Goal: Task Accomplishment & Management: Use online tool/utility

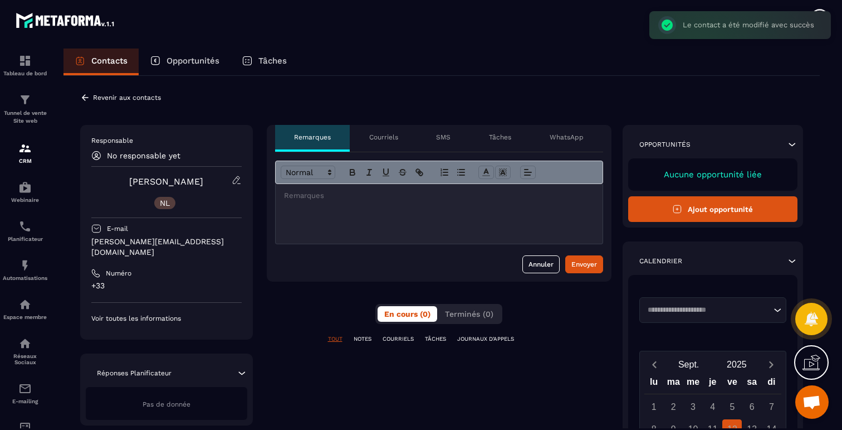
scroll to position [664, 0]
click at [234, 182] on icon at bounding box center [237, 180] width 10 height 10
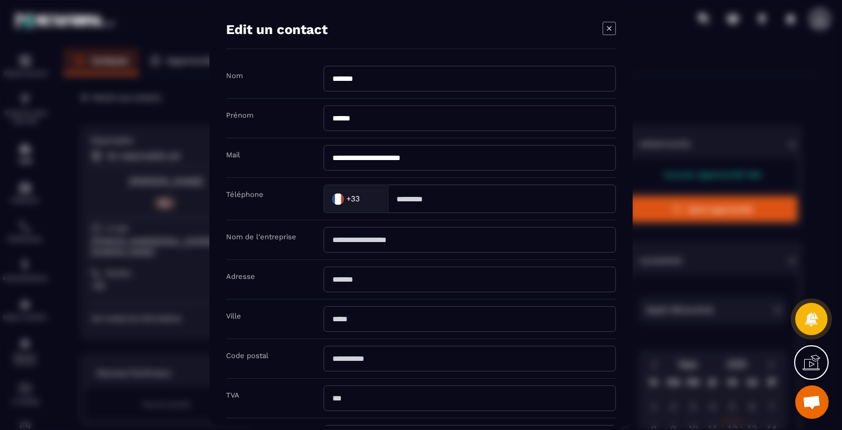
scroll to position [143, 0]
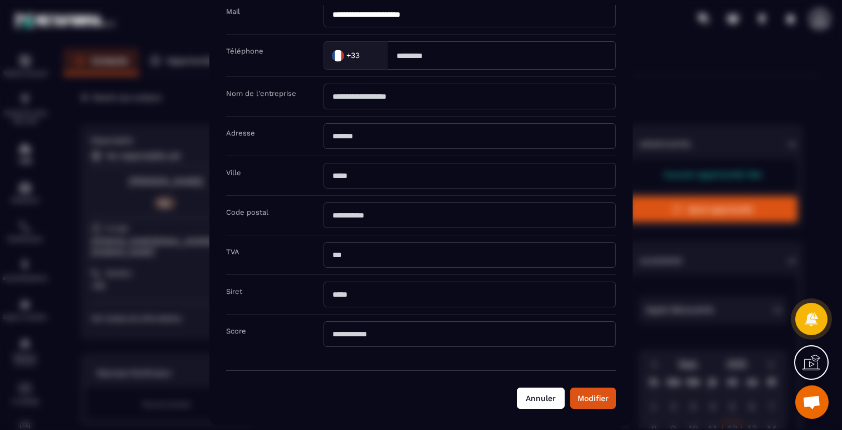
click at [549, 405] on button "Annuler" at bounding box center [541, 397] width 48 height 21
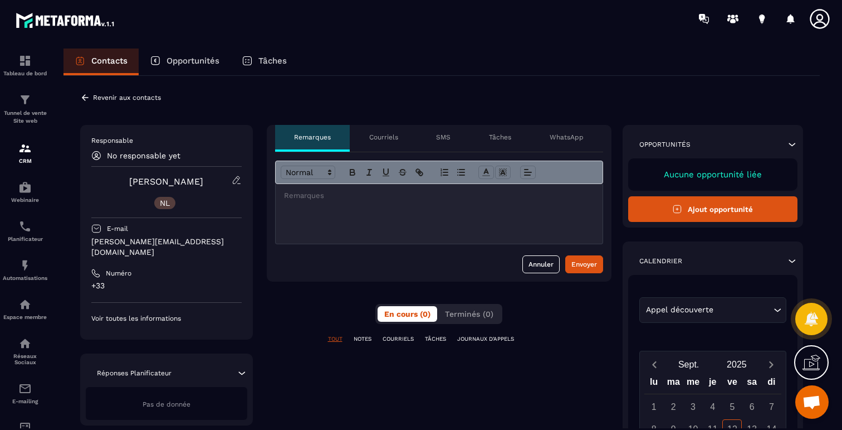
click at [82, 95] on icon at bounding box center [85, 97] width 10 height 10
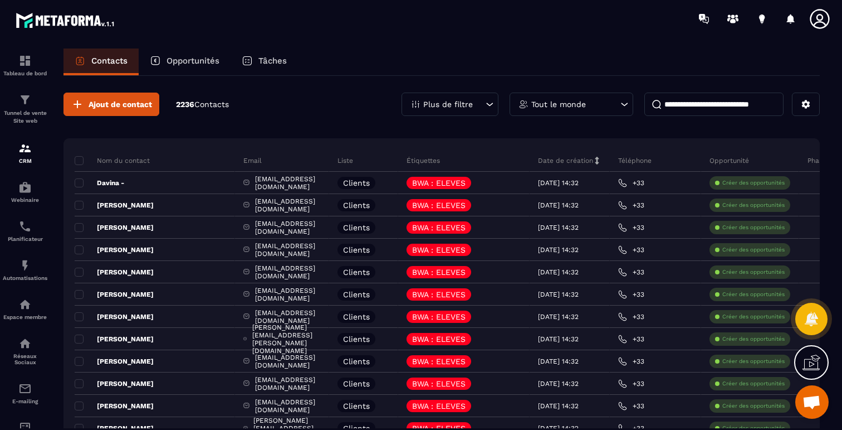
click at [755, 105] on input at bounding box center [714, 103] width 139 height 23
type input "******"
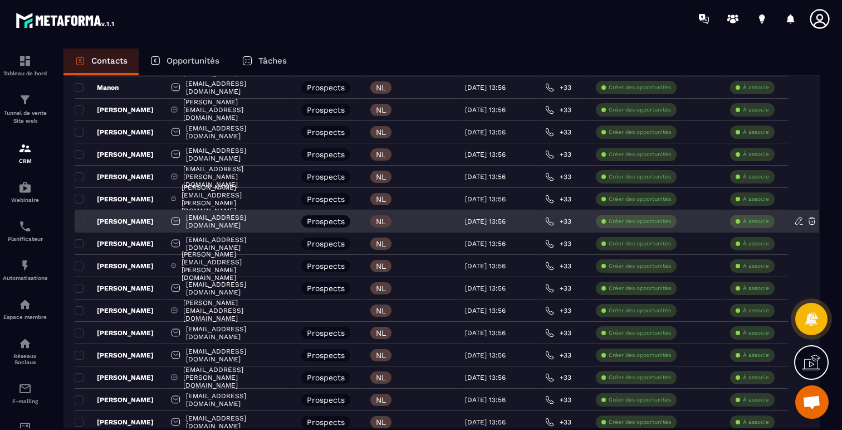
scroll to position [178, 0]
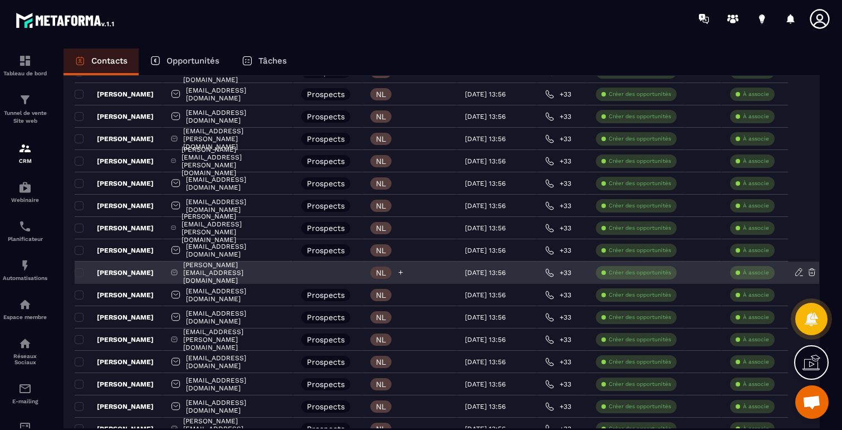
click at [404, 272] on icon at bounding box center [400, 272] width 7 height 7
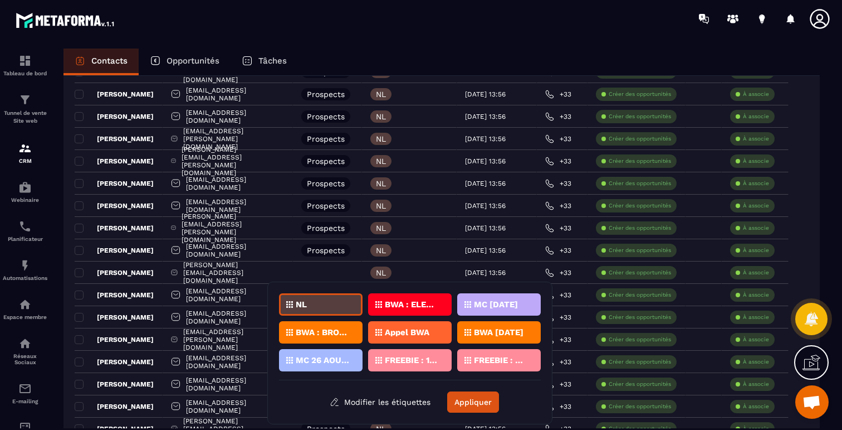
click at [415, 306] on p "BWA : ELEVES" at bounding box center [412, 304] width 54 height 8
click at [396, 403] on button "Modifier les étiquettes" at bounding box center [380, 402] width 118 height 20
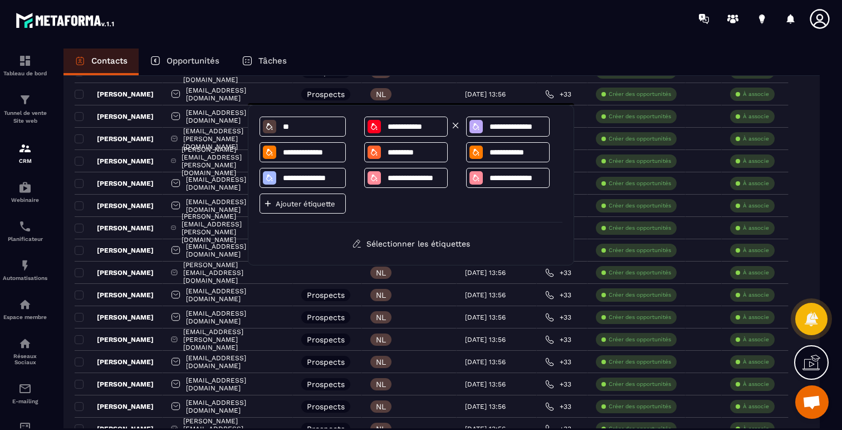
click at [401, 118] on div "**********" at bounding box center [406, 126] width 84 height 20
click at [399, 126] on input "**********" at bounding box center [416, 126] width 58 height 9
click at [371, 128] on icon at bounding box center [374, 126] width 6 height 7
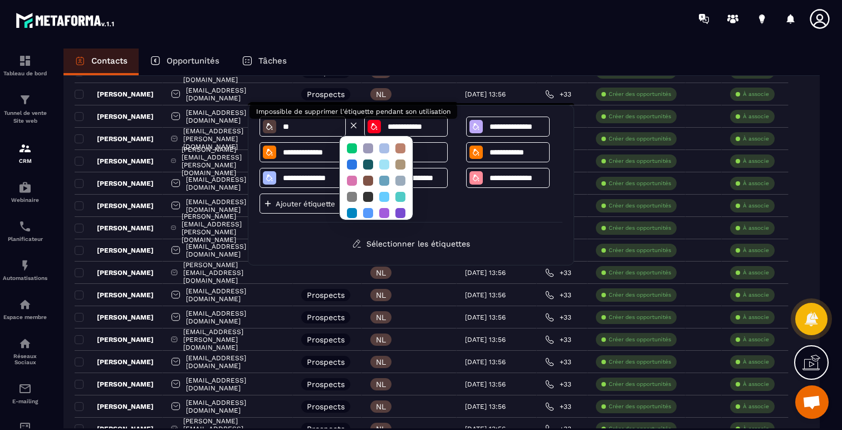
click at [353, 124] on icon at bounding box center [354, 125] width 5 height 5
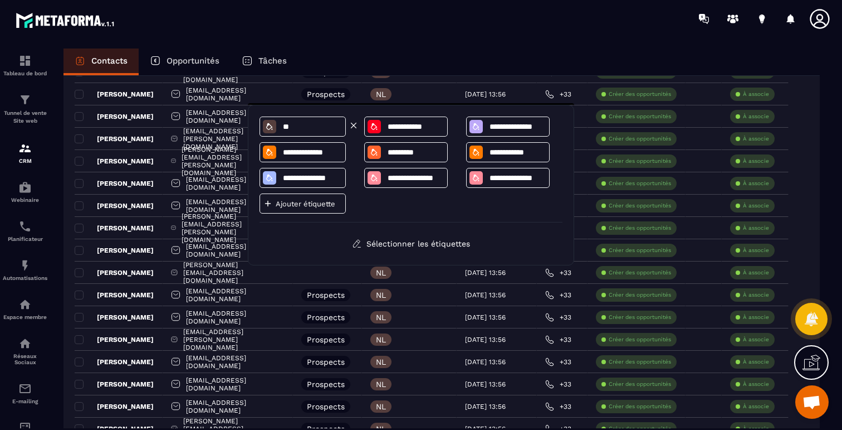
click at [353, 124] on icon at bounding box center [354, 125] width 5 height 5
click at [398, 122] on input "**********" at bounding box center [416, 126] width 58 height 9
click at [375, 126] on icon at bounding box center [374, 126] width 9 height 9
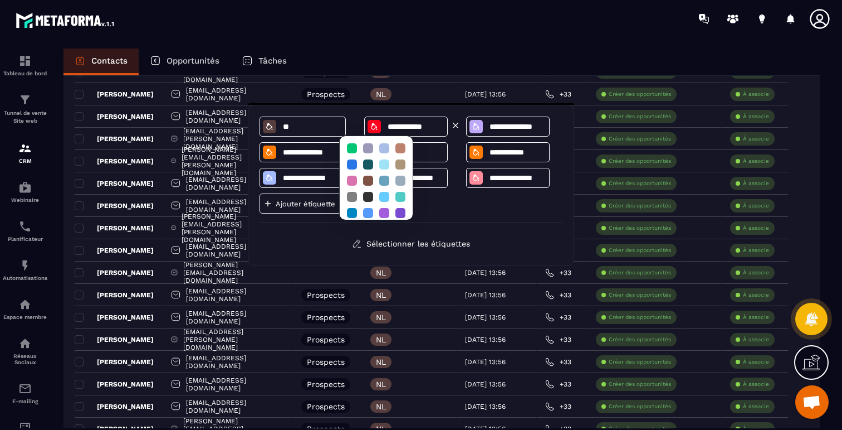
click at [375, 126] on icon at bounding box center [374, 126] width 9 height 9
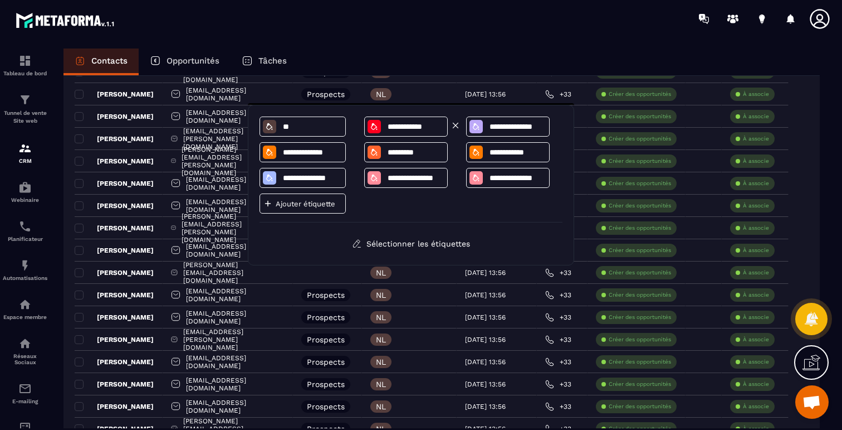
click at [375, 126] on icon at bounding box center [374, 126] width 9 height 9
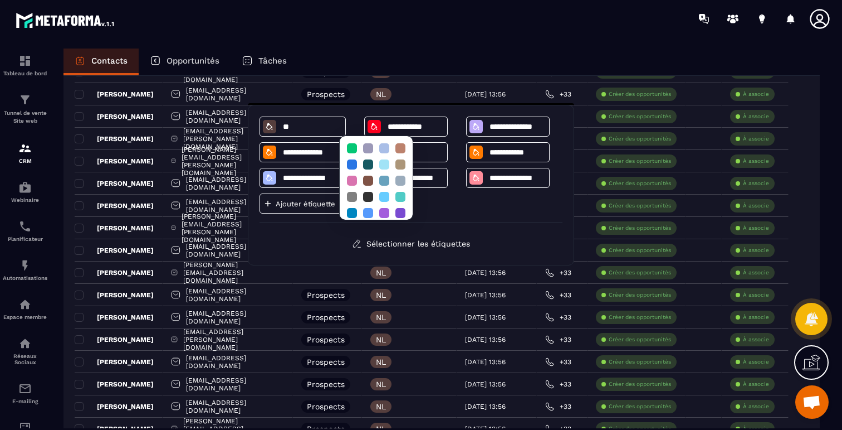
click at [506, 225] on div "**********" at bounding box center [411, 184] width 303 height 137
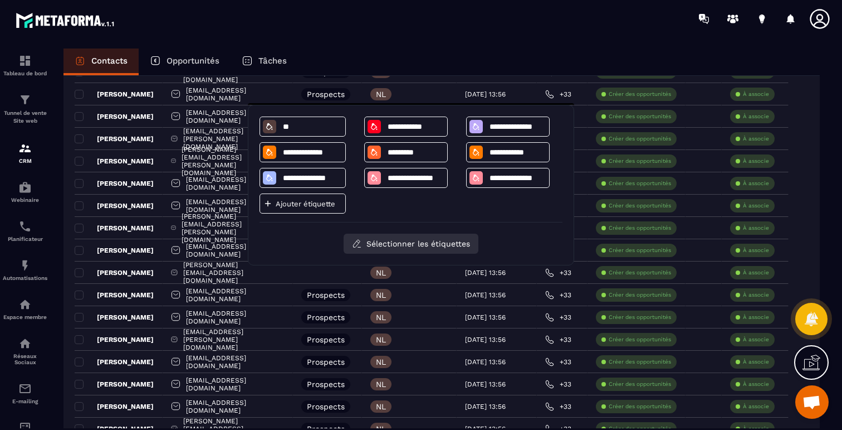
click at [438, 246] on button "Sélectionner les étiquettes" at bounding box center [411, 243] width 135 height 20
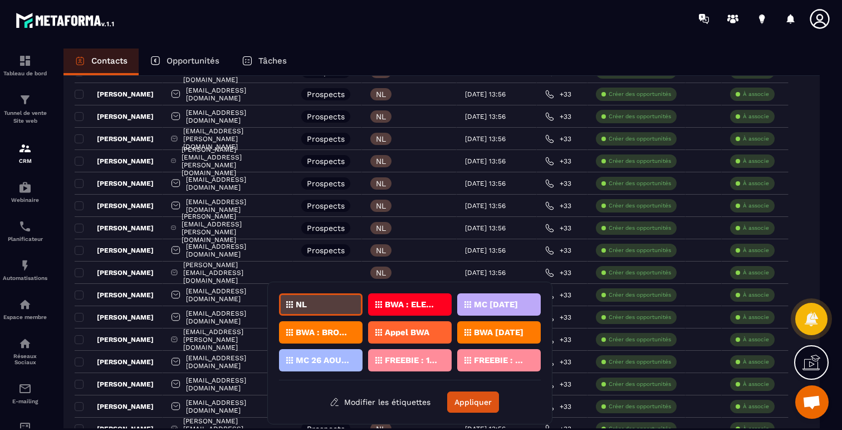
click at [377, 303] on icon at bounding box center [378, 304] width 7 height 7
click at [335, 302] on div "NL" at bounding box center [321, 304] width 84 height 22
click at [390, 304] on p "BWA : ELEVES" at bounding box center [412, 304] width 54 height 8
click at [377, 303] on icon at bounding box center [378, 304] width 7 height 7
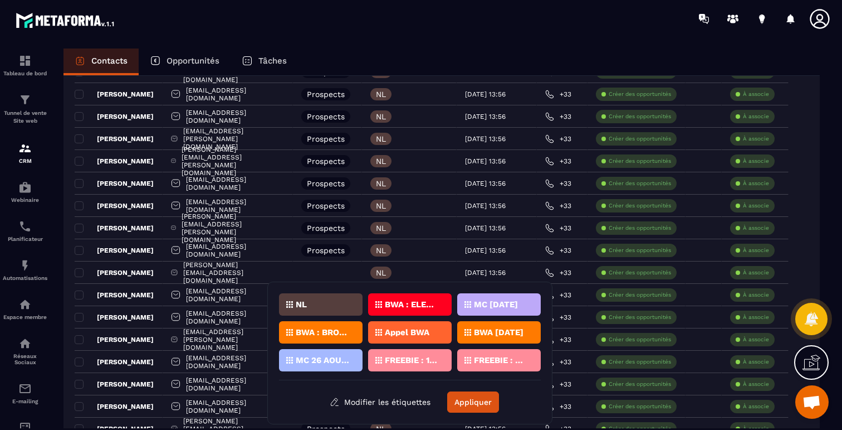
click at [377, 303] on icon at bounding box center [378, 304] width 7 height 7
click at [340, 327] on div "BWA : BROCHURE" at bounding box center [321, 332] width 84 height 22
click at [401, 342] on div "Appel BWA" at bounding box center [410, 332] width 84 height 22
click at [335, 359] on p "MC 26 AOUT 2025" at bounding box center [323, 360] width 54 height 8
click at [415, 354] on div "FREEBIE : 10 MIN" at bounding box center [410, 360] width 84 height 22
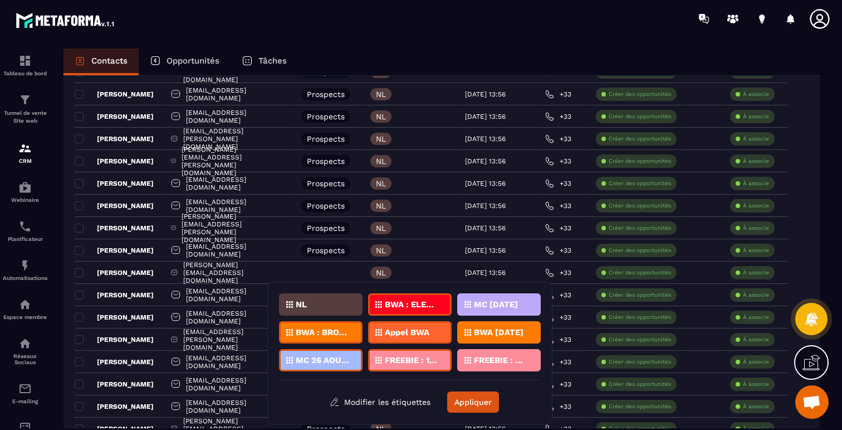
click at [412, 302] on p "BWA : ELEVES" at bounding box center [412, 304] width 54 height 8
click at [420, 301] on p "BWA : ELEVES" at bounding box center [412, 304] width 54 height 8
click at [476, 404] on button "Appliquer" at bounding box center [473, 401] width 52 height 21
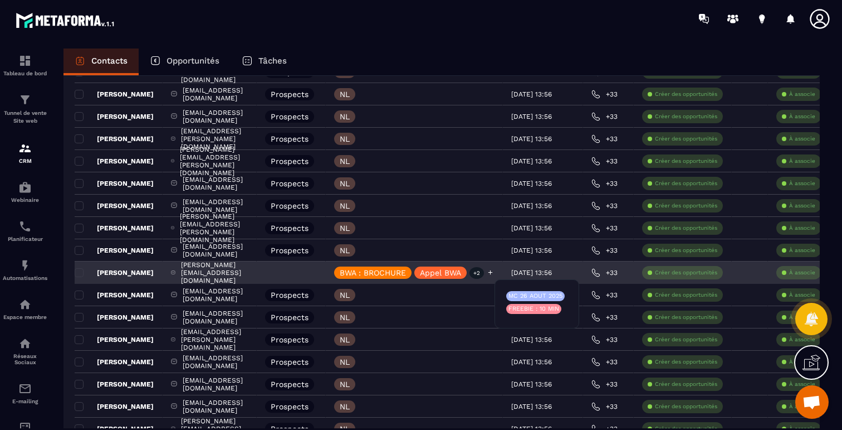
click at [484, 275] on p "+2" at bounding box center [477, 273] width 14 height 12
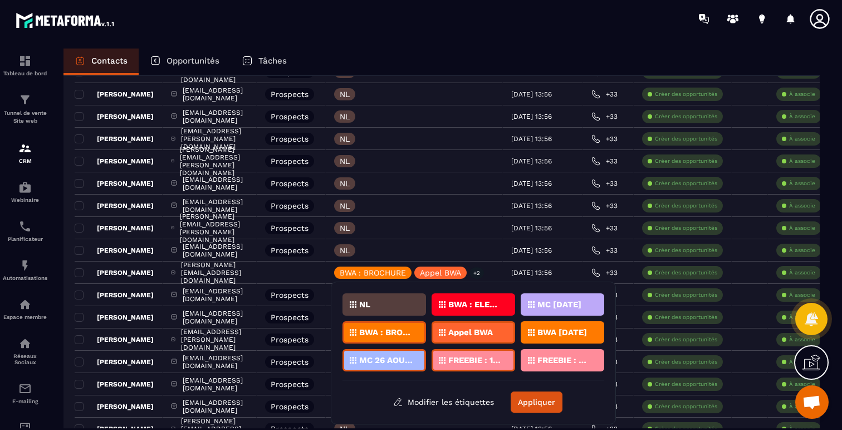
click at [382, 358] on p "MC 26 AOUT 2025" at bounding box center [386, 360] width 54 height 8
click at [460, 359] on p "FREEBIE : 10 MIN" at bounding box center [475, 360] width 54 height 8
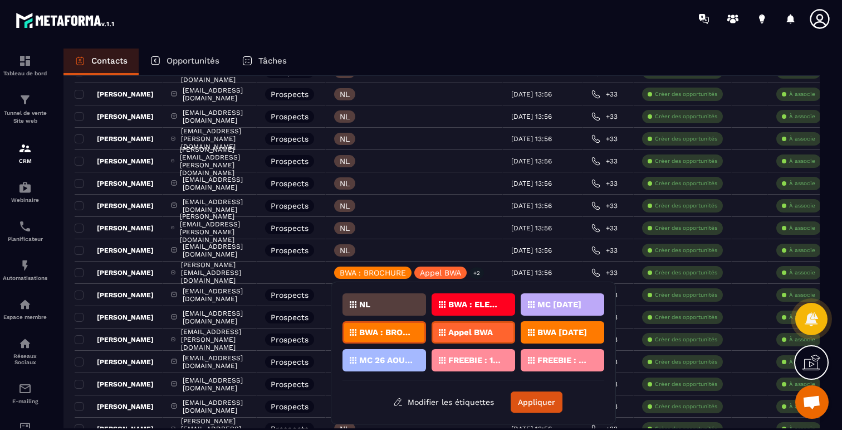
click at [484, 327] on div "Appel BWA" at bounding box center [474, 332] width 84 height 22
click at [490, 299] on div "BWA : ELEVES" at bounding box center [474, 304] width 84 height 22
click at [537, 402] on button "Appliquer" at bounding box center [537, 401] width 52 height 21
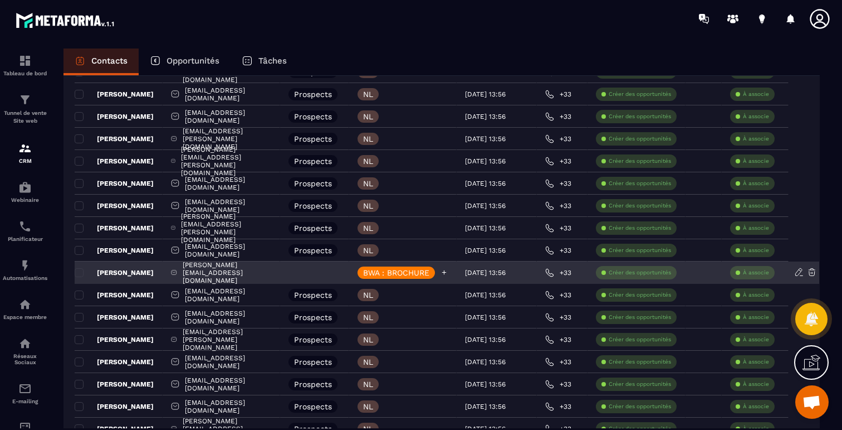
click at [430, 275] on p "BWA : BROCHURE" at bounding box center [396, 273] width 66 height 8
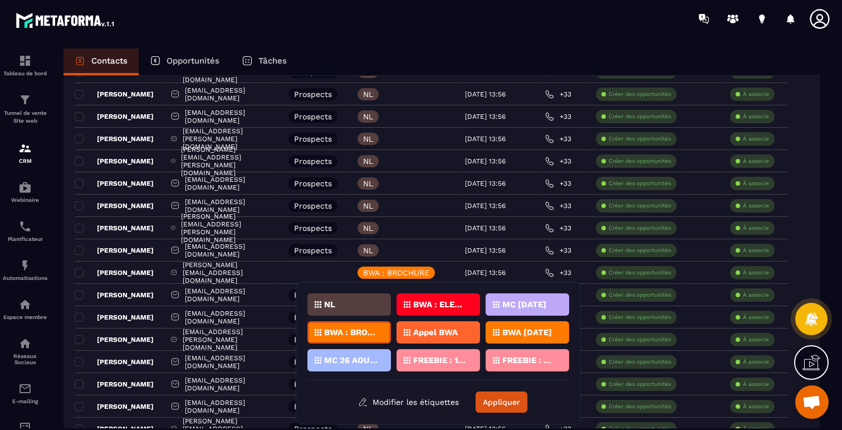
click at [367, 325] on div "BWA : BROCHURE" at bounding box center [350, 332] width 84 height 22
click at [505, 403] on button "Appliquer" at bounding box center [502, 401] width 52 height 21
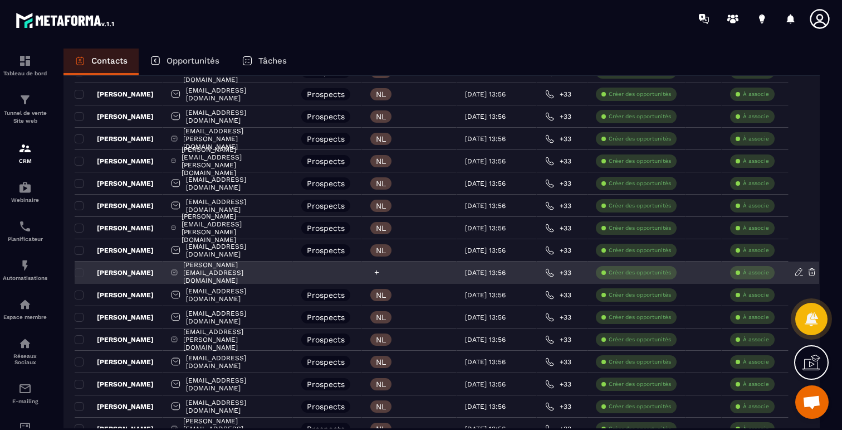
click at [379, 272] on icon at bounding box center [377, 272] width 4 height 4
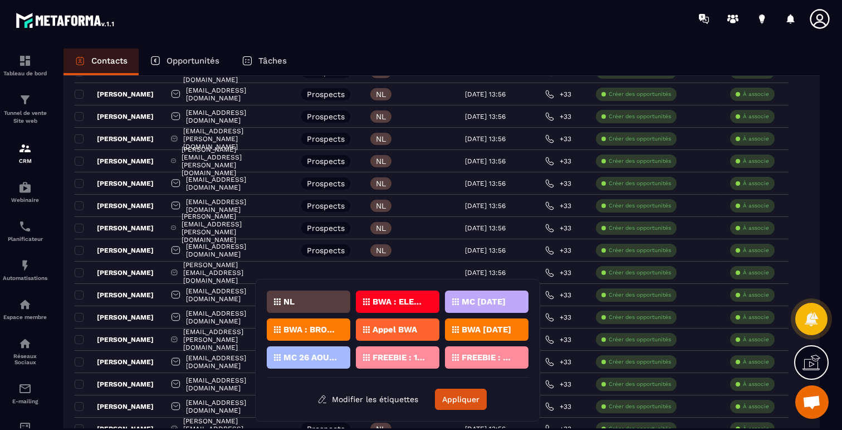
click at [408, 299] on p "BWA : ELEVES" at bounding box center [400, 302] width 54 height 8
click at [462, 401] on button "Appliquer" at bounding box center [461, 398] width 52 height 21
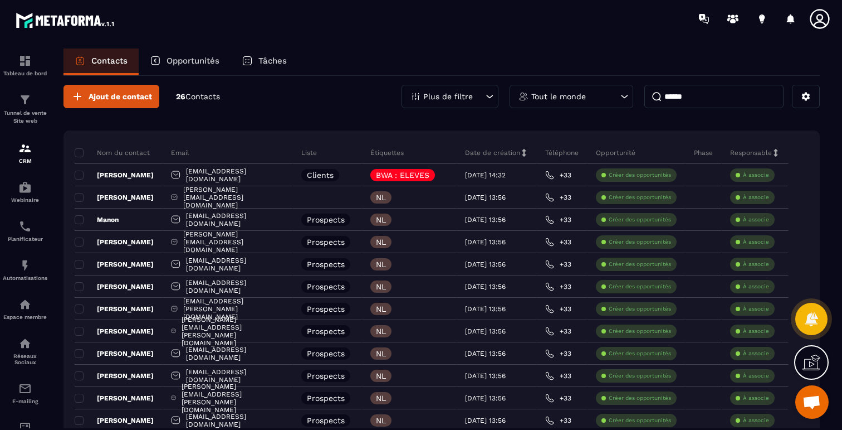
scroll to position [0, 0]
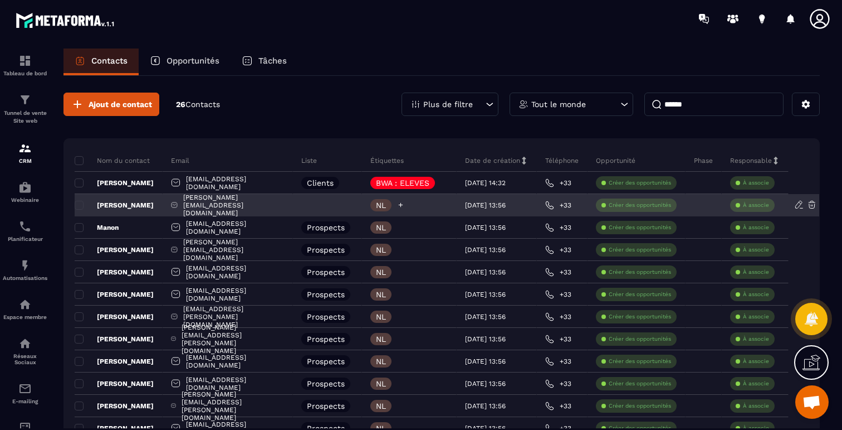
click at [404, 204] on icon at bounding box center [400, 204] width 7 height 7
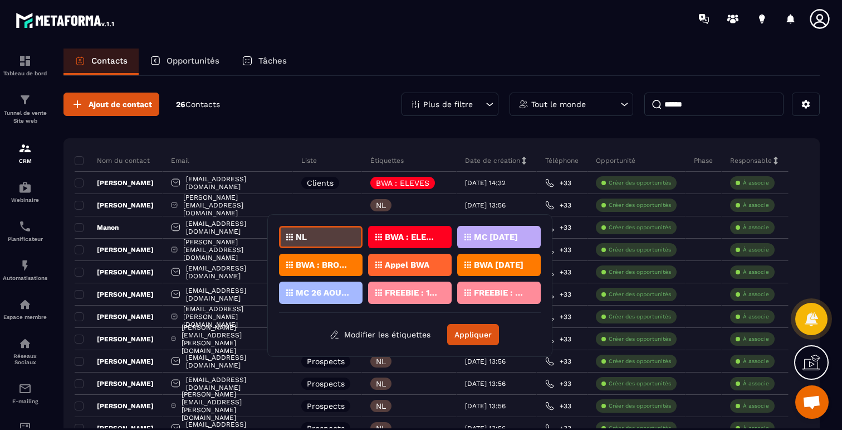
click at [325, 238] on div "NL" at bounding box center [321, 237] width 84 height 22
click at [420, 237] on p "BWA : ELEVES" at bounding box center [412, 237] width 54 height 8
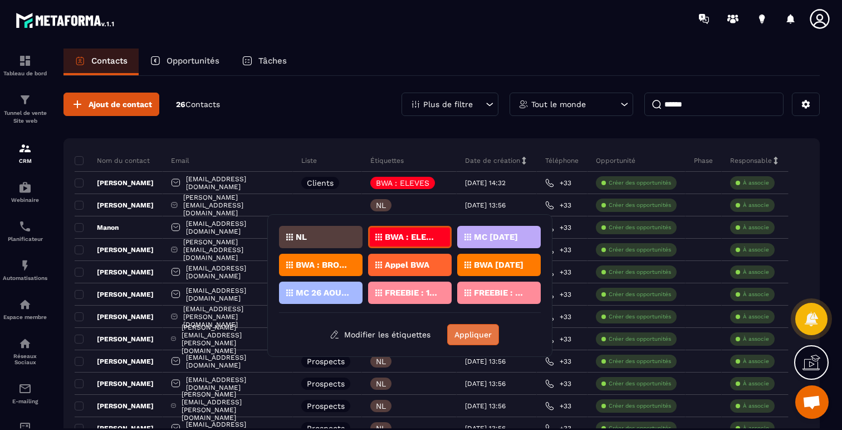
click at [469, 331] on button "Appliquer" at bounding box center [473, 334] width 52 height 21
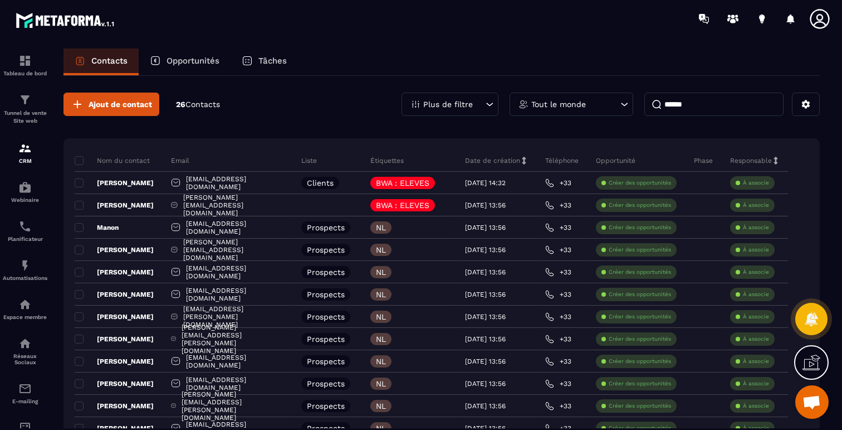
click at [457, 102] on p "Plus de filtre" at bounding box center [448, 104] width 50 height 8
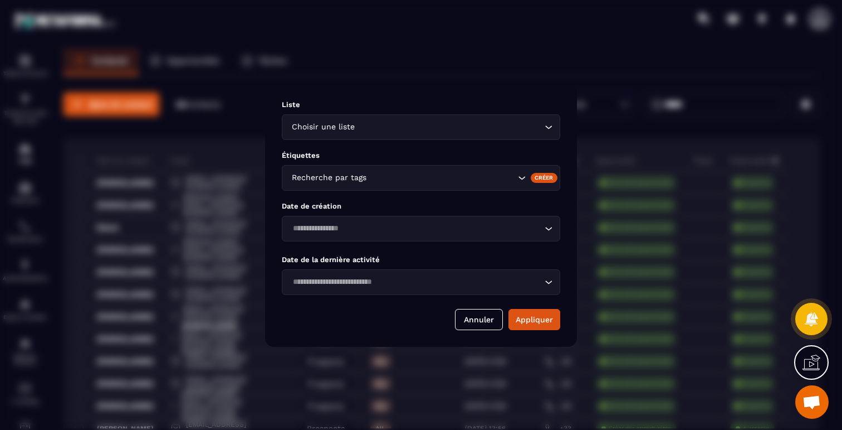
click at [446, 170] on div "Recherche par tags" at bounding box center [421, 178] width 279 height 26
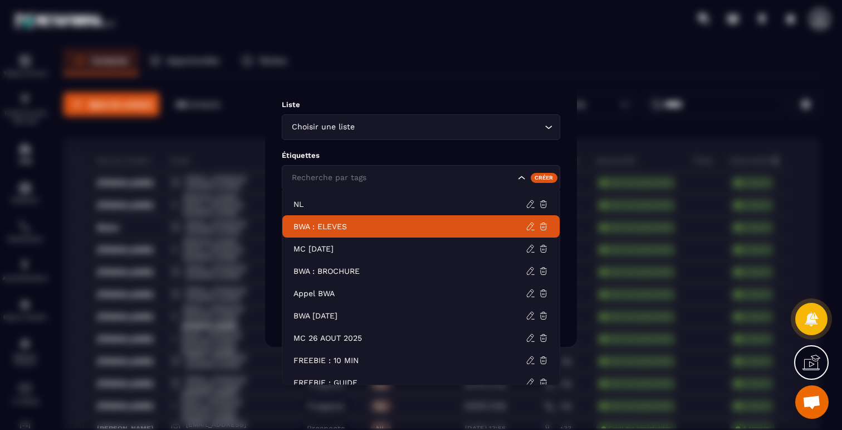
click at [325, 221] on p "BWA : ELEVES" at bounding box center [410, 226] width 232 height 11
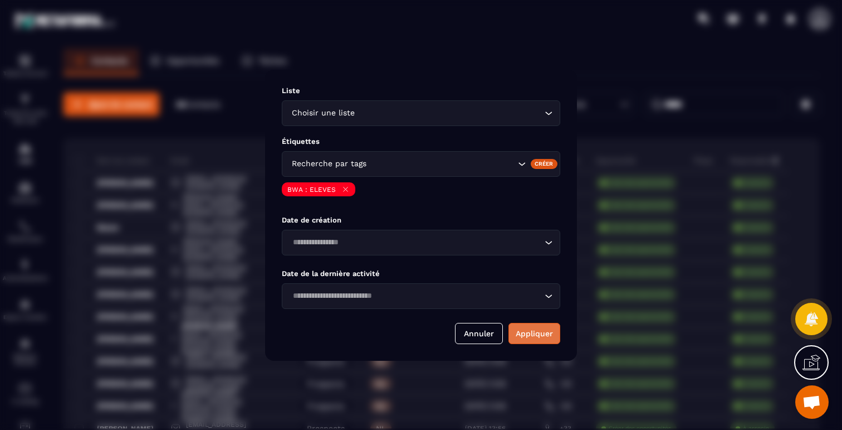
click at [525, 326] on button "Appliquer" at bounding box center [535, 333] width 52 height 21
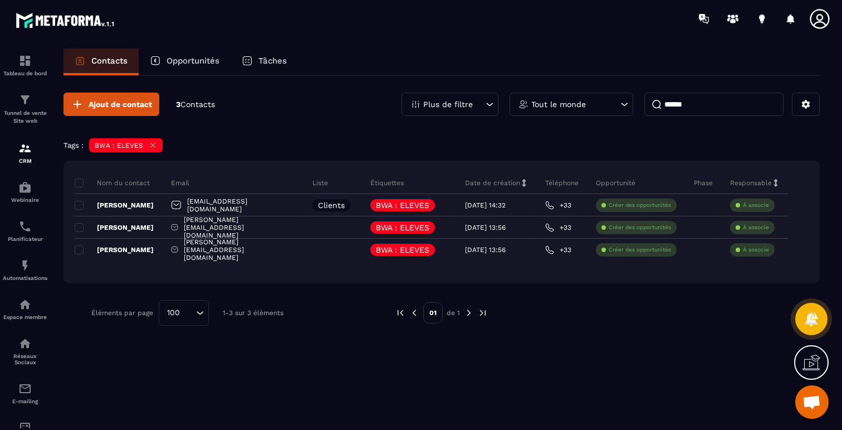
drag, startPoint x: 718, startPoint y: 103, endPoint x: 654, endPoint y: 103, distance: 64.6
click at [654, 103] on input "******" at bounding box center [714, 103] width 139 height 23
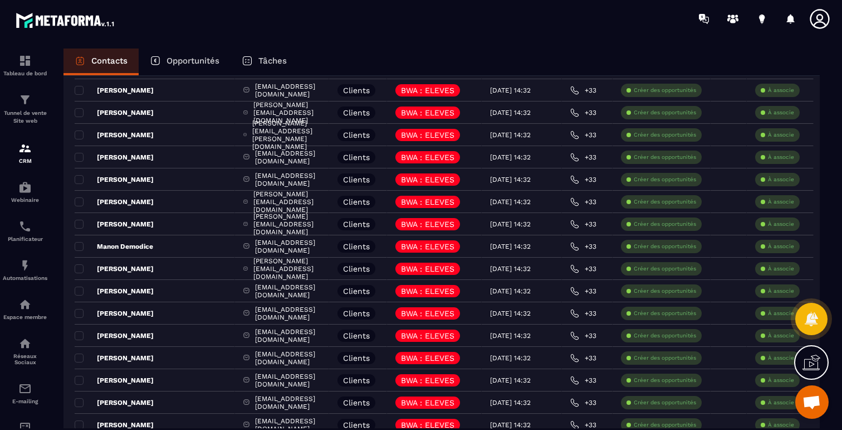
scroll to position [442, 0]
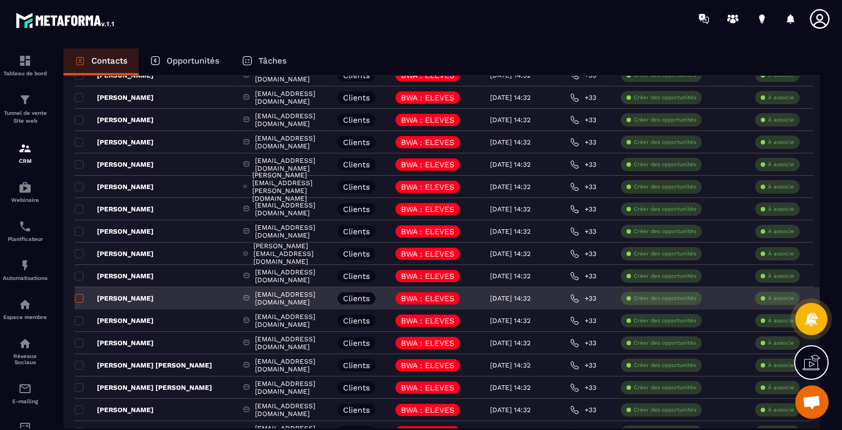
click at [79, 297] on span at bounding box center [79, 298] width 9 height 9
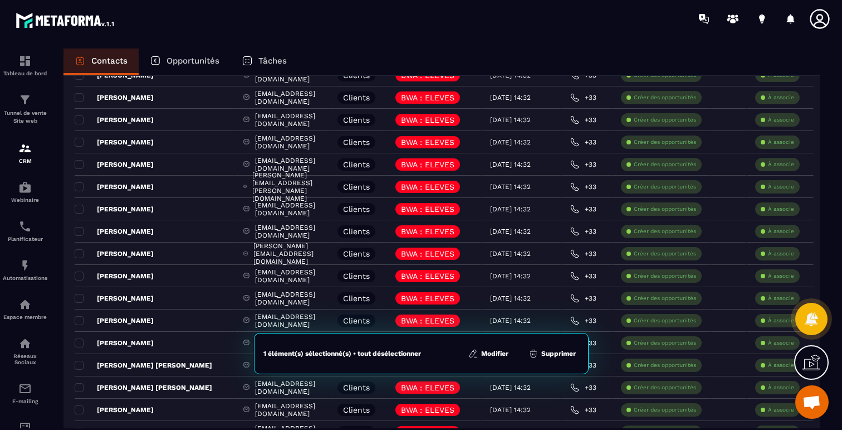
click at [564, 349] on button "Supprimer" at bounding box center [552, 353] width 54 height 11
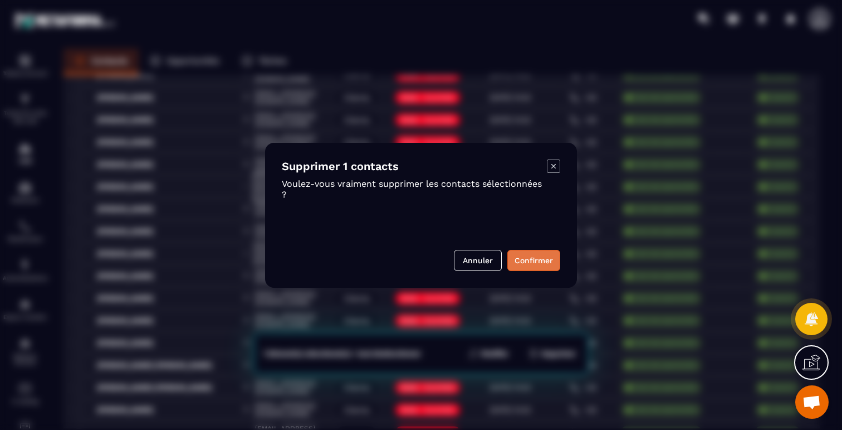
click at [533, 265] on button "Confirmer" at bounding box center [534, 260] width 53 height 21
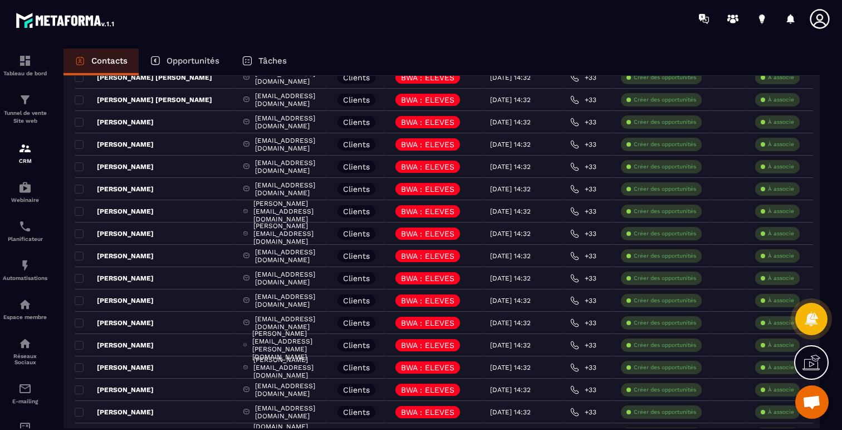
scroll to position [0, 0]
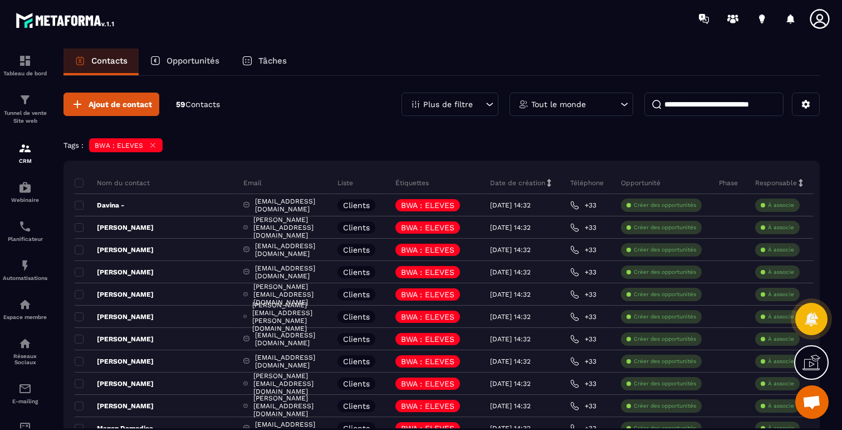
click at [150, 143] on icon at bounding box center [153, 145] width 8 height 8
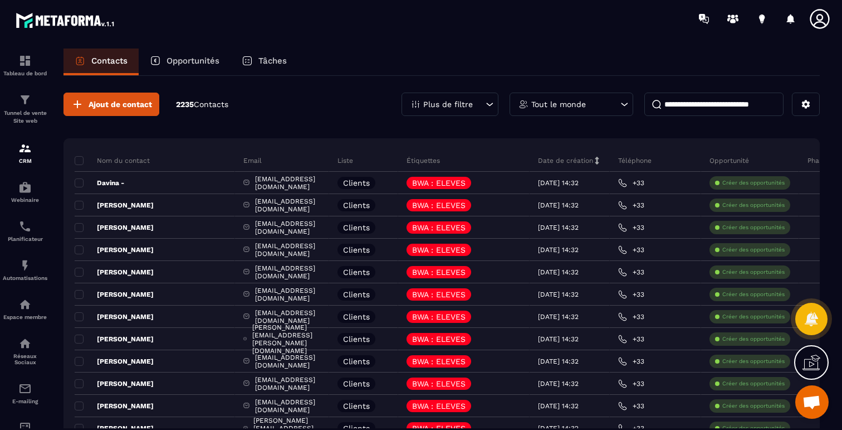
click at [481, 104] on div "Plus de filtre" at bounding box center [450, 103] width 97 height 23
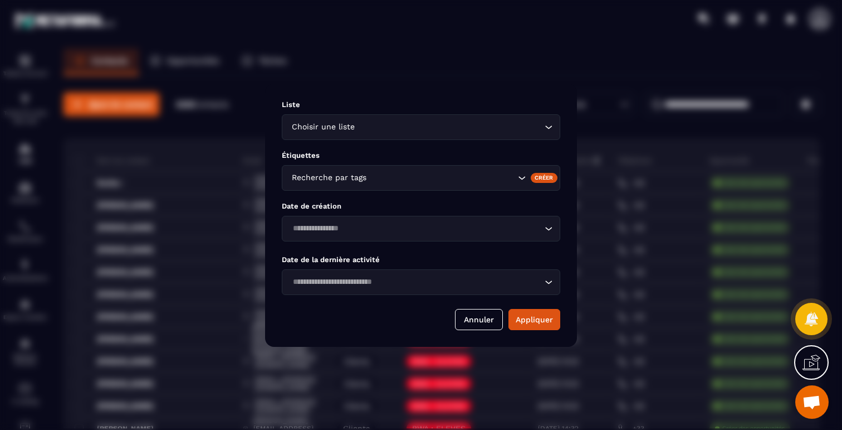
click at [405, 172] on input "Search for option" at bounding box center [442, 178] width 147 height 12
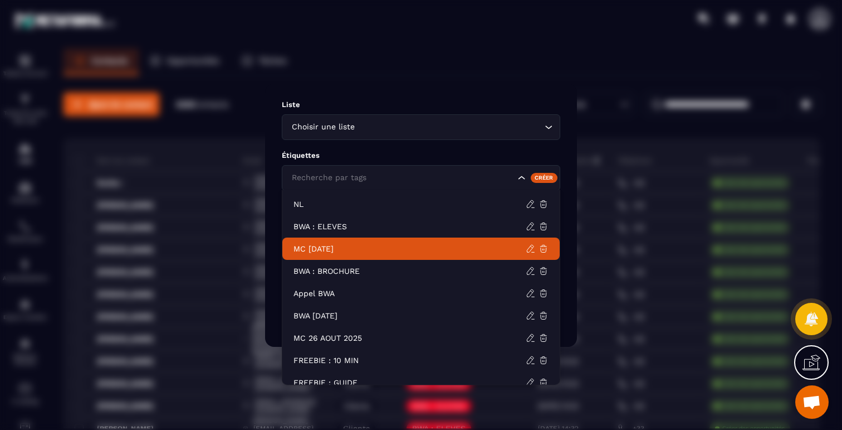
click at [341, 245] on p "MC [DATE]" at bounding box center [410, 248] width 232 height 11
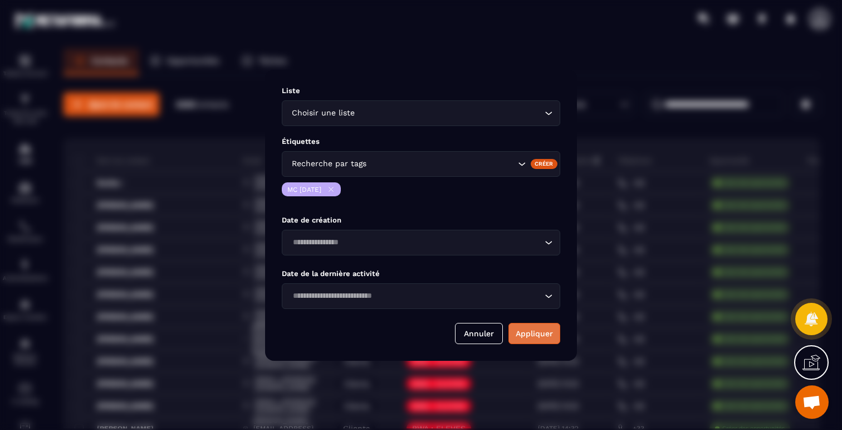
click at [534, 339] on button "Appliquer" at bounding box center [535, 333] width 52 height 21
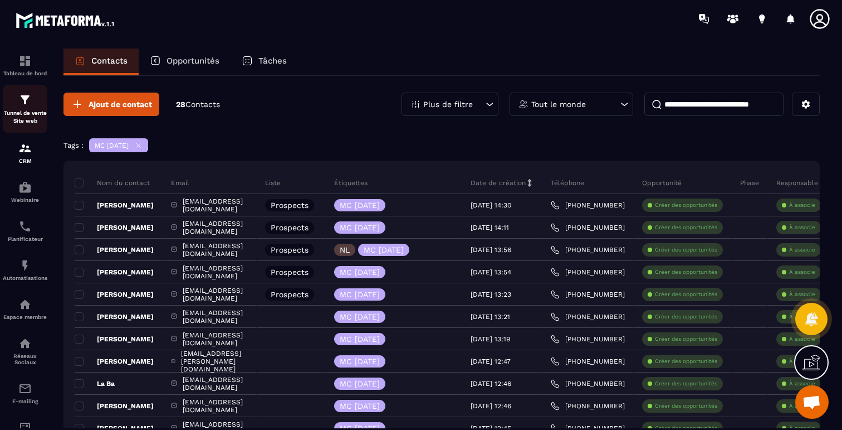
click at [31, 113] on p "Tunnel de vente Site web" at bounding box center [25, 117] width 45 height 16
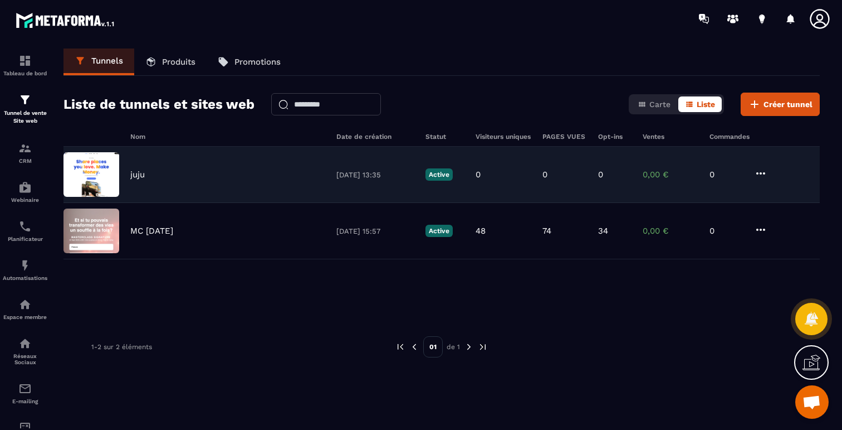
click at [112, 174] on img at bounding box center [92, 174] width 56 height 45
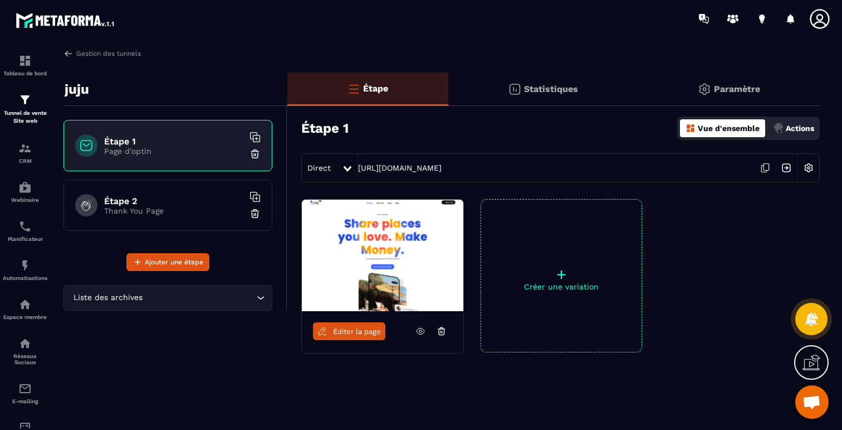
click at [137, 142] on h6 "Étape 1" at bounding box center [173, 141] width 139 height 11
click at [255, 153] on img at bounding box center [255, 153] width 11 height 11
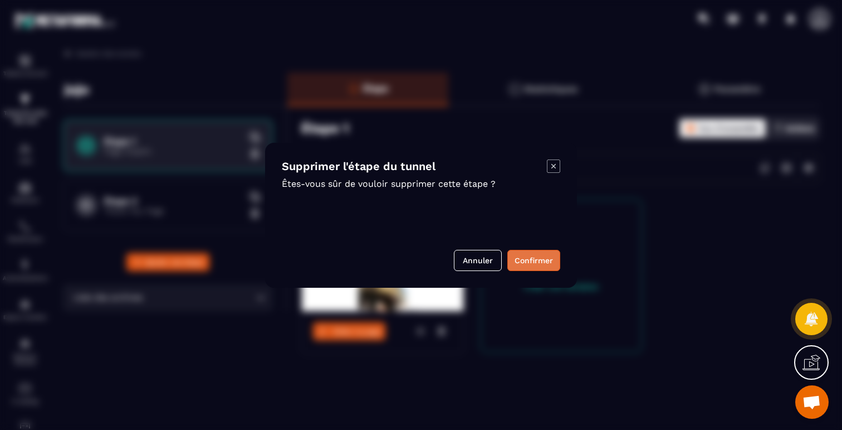
click at [540, 261] on button "Confirmer" at bounding box center [534, 260] width 53 height 21
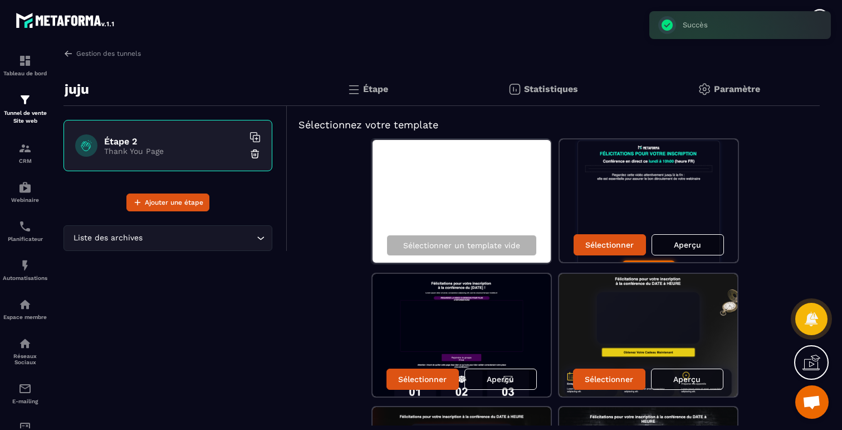
click at [252, 154] on img at bounding box center [255, 153] width 11 height 11
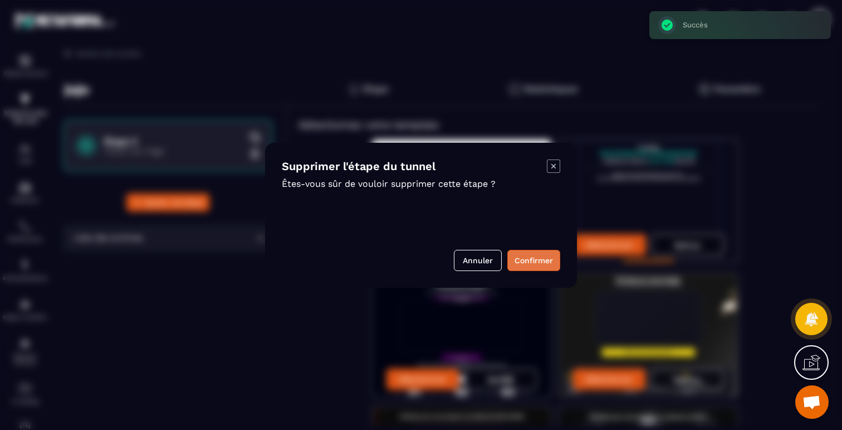
click at [541, 260] on button "Confirmer" at bounding box center [534, 260] width 53 height 21
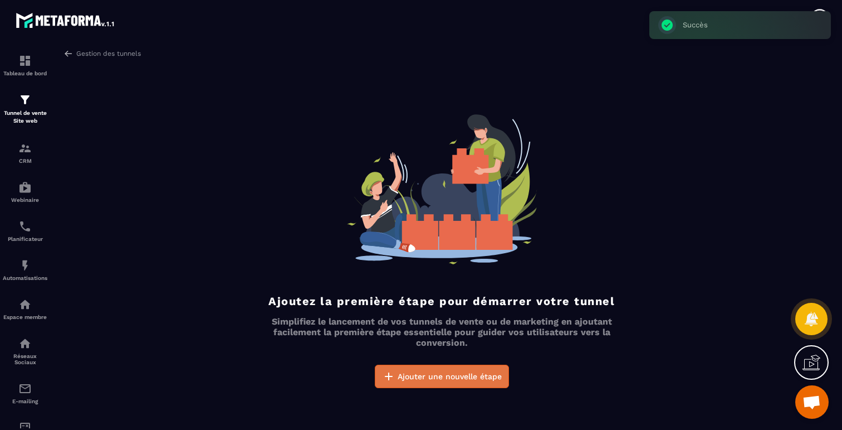
click at [430, 381] on span "Ajouter une nouvelle étape" at bounding box center [450, 375] width 104 height 11
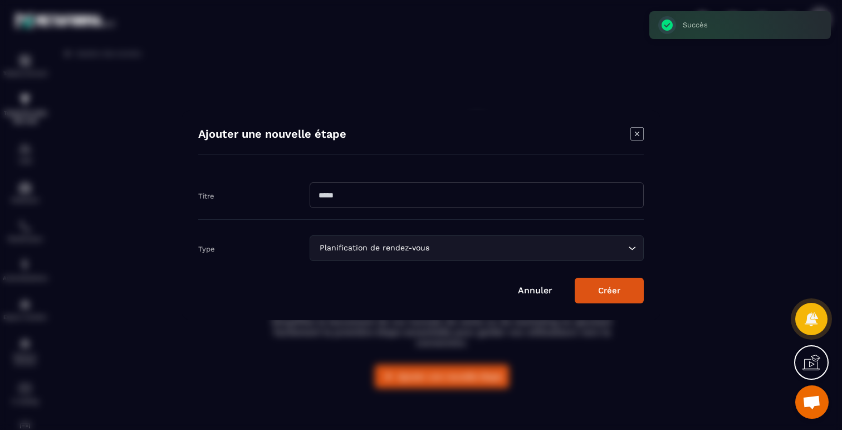
click at [386, 246] on div "Planification de rendez-vous" at bounding box center [471, 248] width 311 height 12
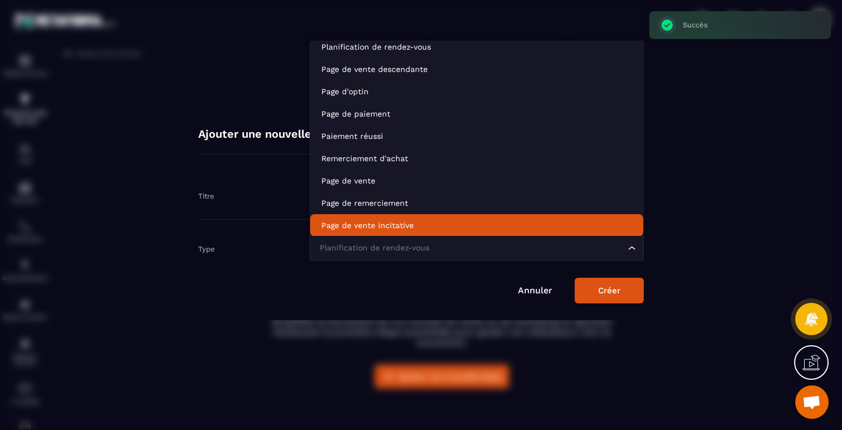
scroll to position [36, 0]
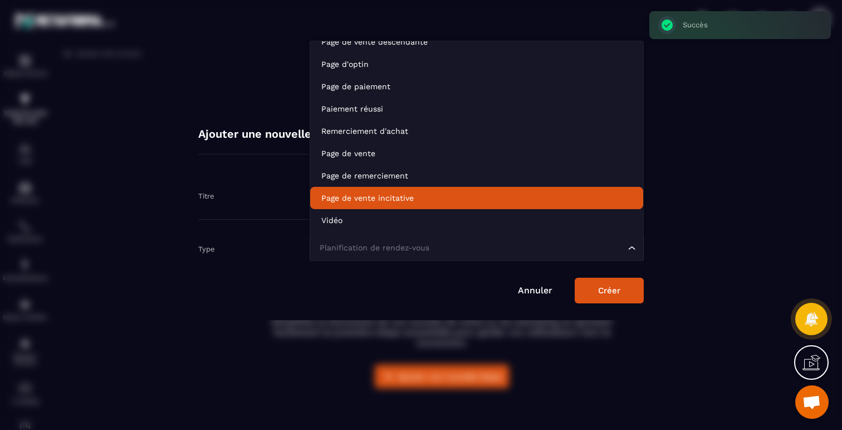
click at [393, 200] on p "Page de vente incitative" at bounding box center [476, 197] width 311 height 11
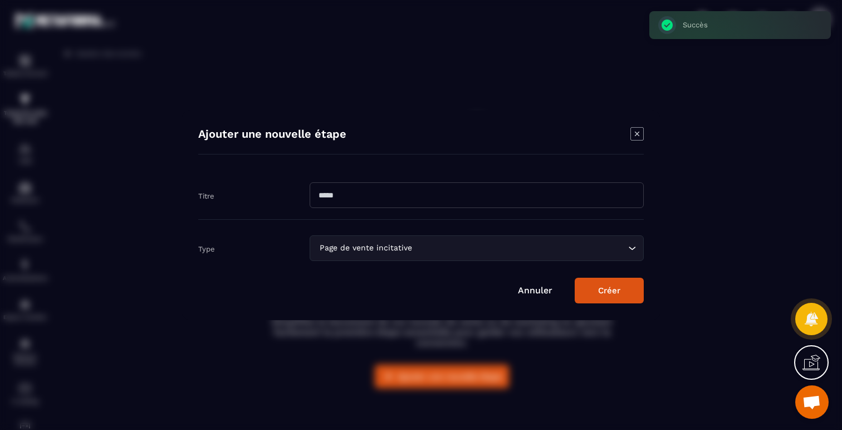
click at [393, 194] on input "Modal window" at bounding box center [477, 195] width 334 height 26
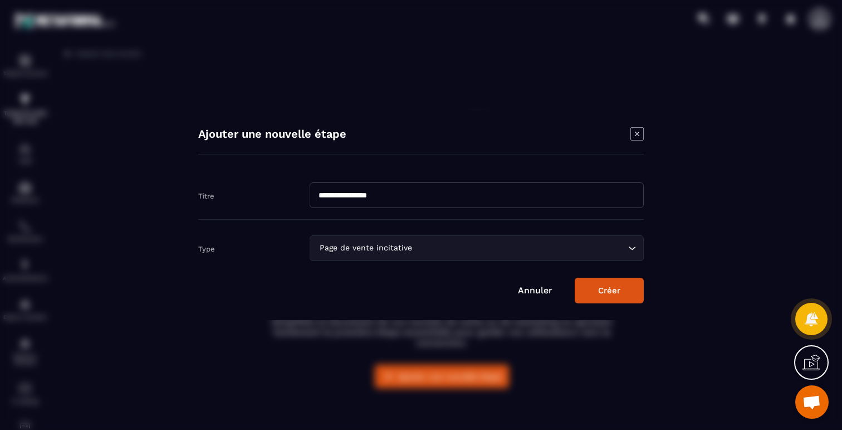
type input "**********"
click at [594, 291] on button "Créer" at bounding box center [609, 290] width 69 height 26
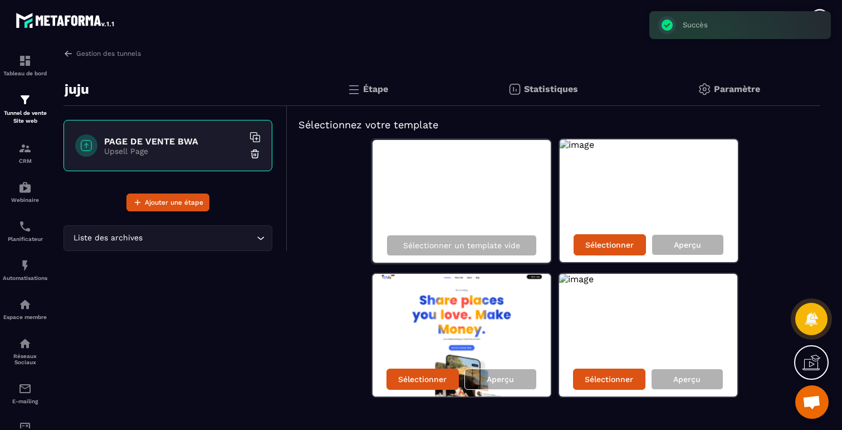
scroll to position [17, 0]
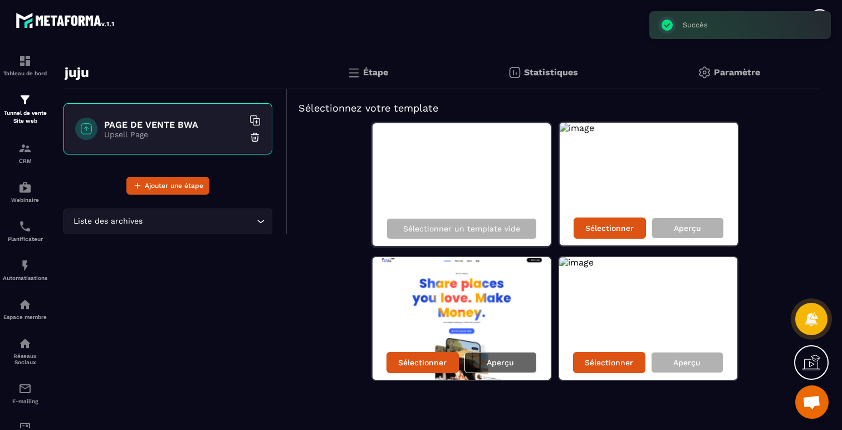
click at [501, 360] on p "Aperçu" at bounding box center [500, 362] width 27 height 9
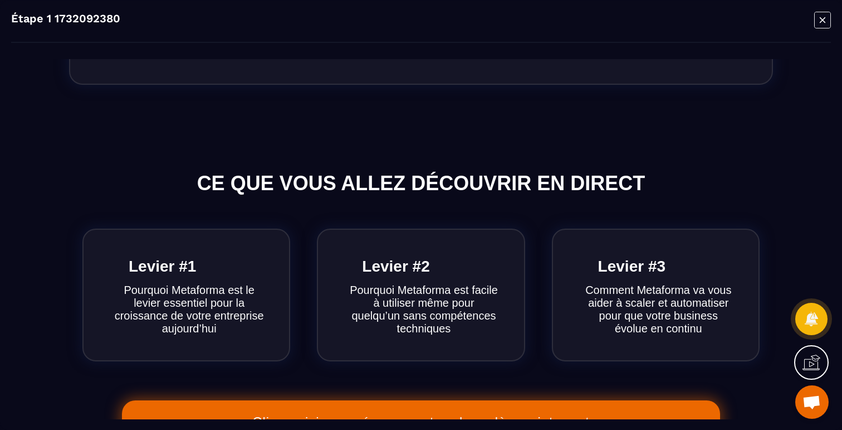
scroll to position [0, 0]
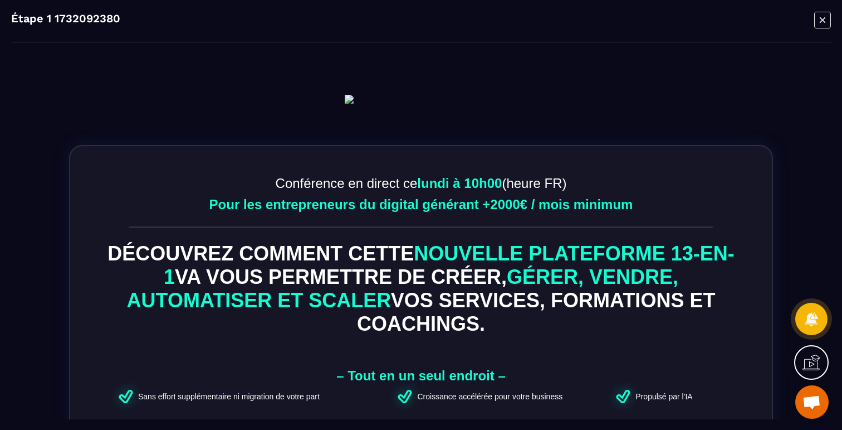
click at [817, 17] on icon "Modal window" at bounding box center [823, 19] width 17 height 17
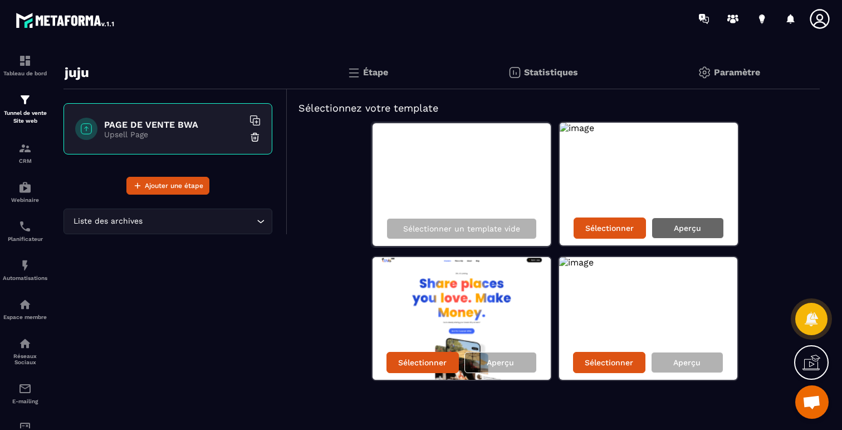
click at [686, 220] on div "Aperçu" at bounding box center [688, 227] width 72 height 21
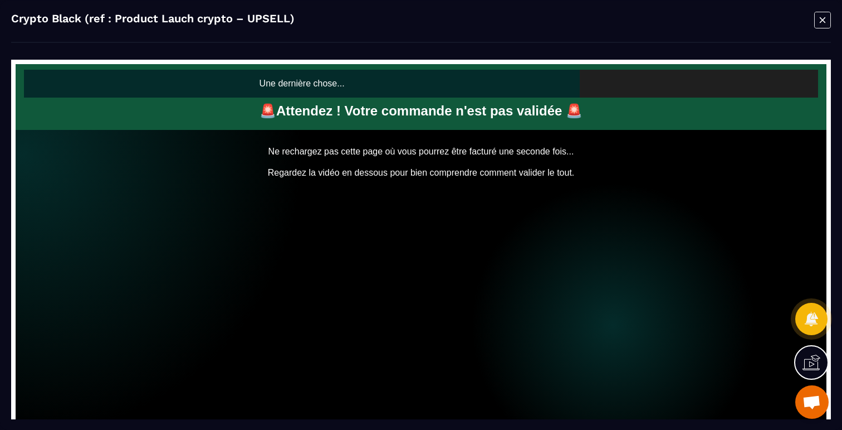
click at [816, 17] on icon "Modal window" at bounding box center [823, 19] width 17 height 17
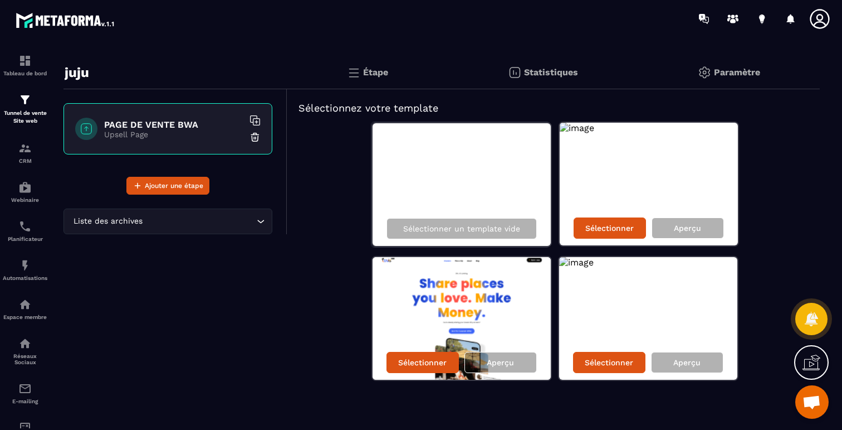
click at [259, 134] on img at bounding box center [255, 136] width 11 height 11
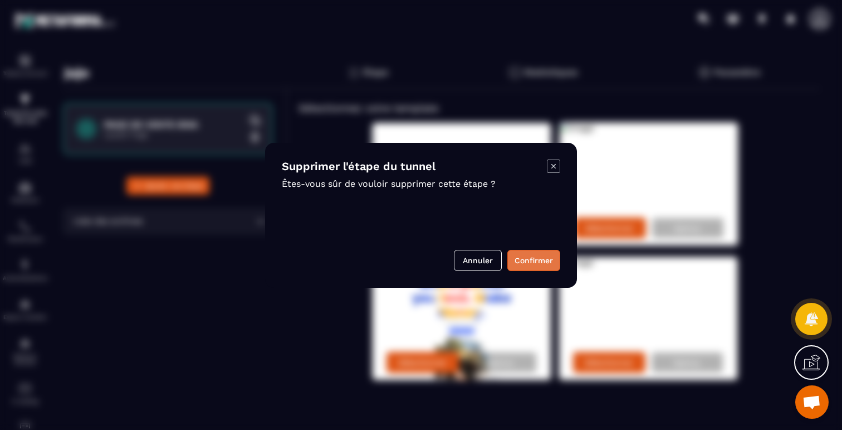
click at [531, 259] on button "Confirmer" at bounding box center [534, 260] width 53 height 21
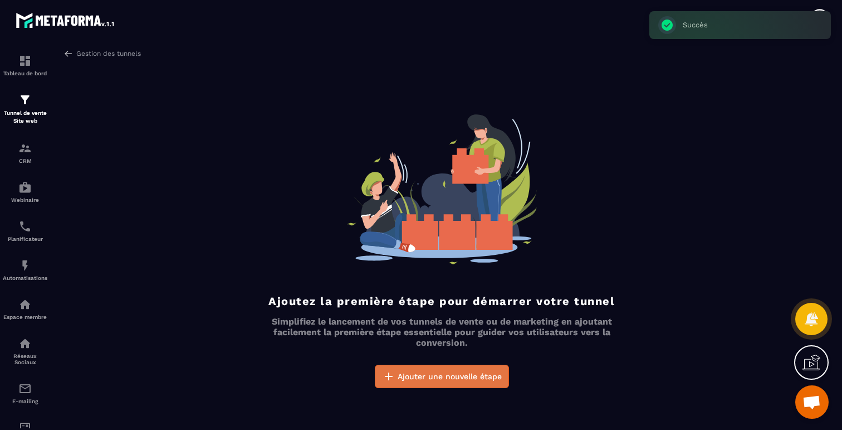
click at [414, 379] on span "Ajouter une nouvelle étape" at bounding box center [450, 375] width 104 height 11
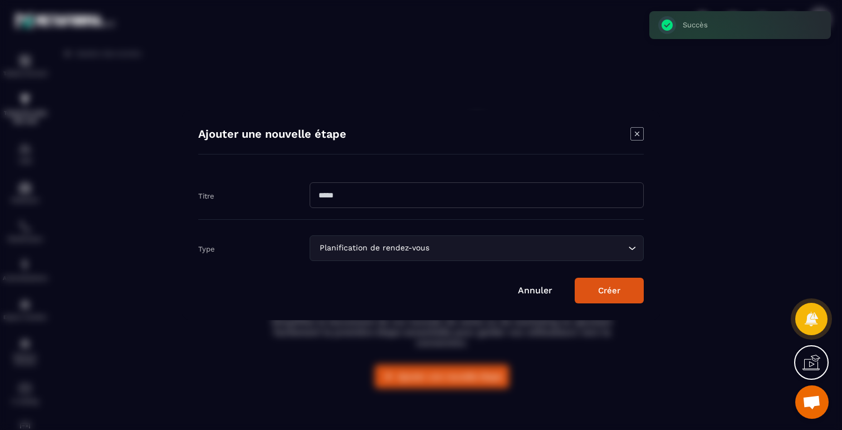
click at [438, 255] on div "Planification de rendez-vous Loading..." at bounding box center [477, 248] width 334 height 26
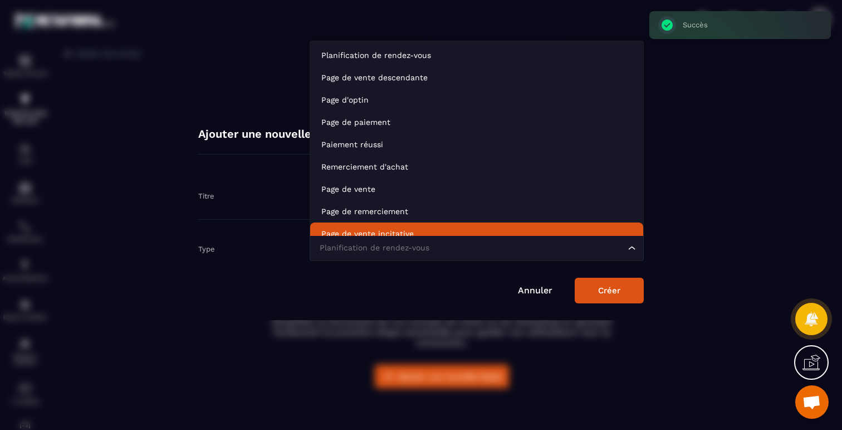
scroll to position [8, 0]
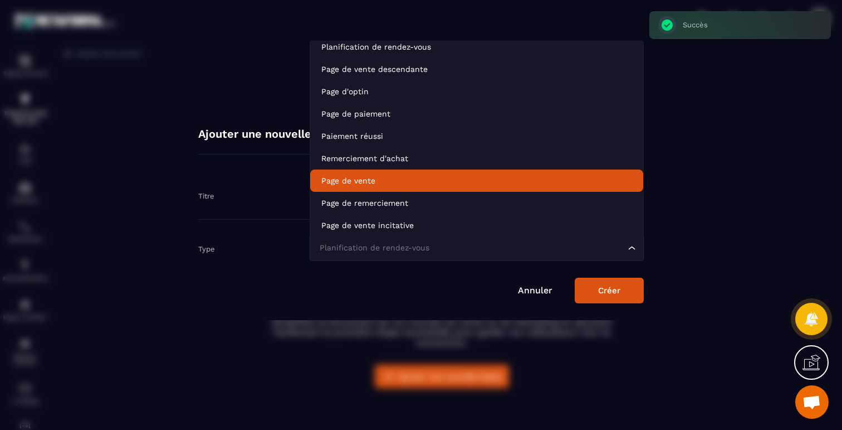
click at [365, 178] on p "Page de vente" at bounding box center [476, 180] width 311 height 11
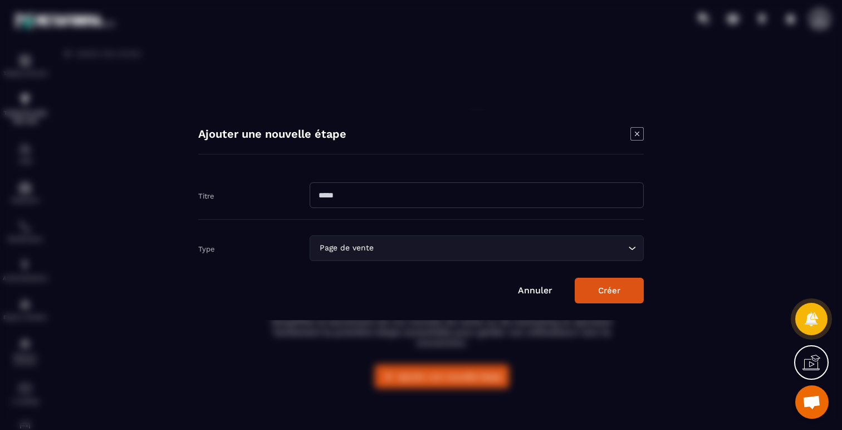
click at [394, 196] on input "Modal window" at bounding box center [477, 195] width 334 height 26
type input "**********"
click at [629, 293] on button "Créer" at bounding box center [609, 290] width 69 height 26
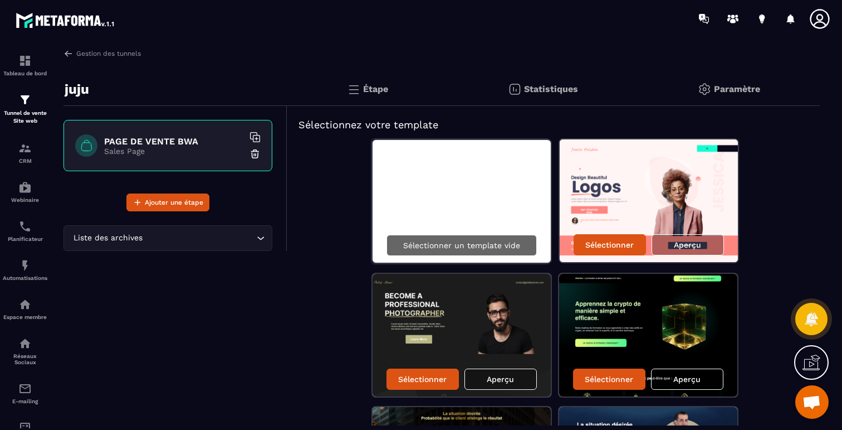
click at [464, 243] on p "Sélectionner un template vide" at bounding box center [461, 245] width 117 height 9
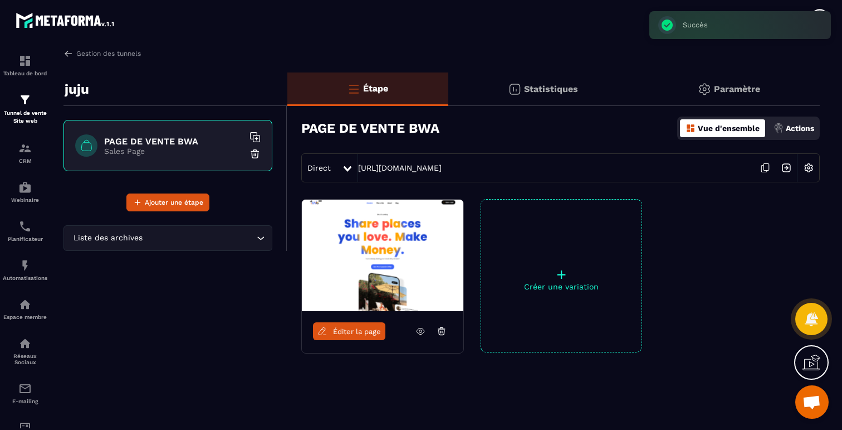
click at [350, 331] on span "Éditer la page" at bounding box center [357, 331] width 48 height 8
